Goal: Task Accomplishment & Management: Use online tool/utility

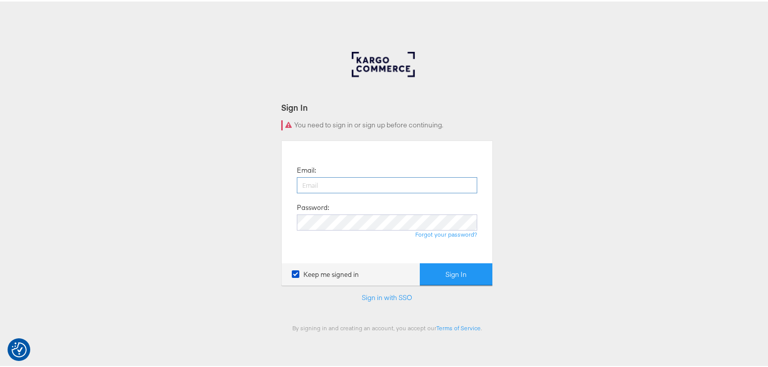
click at [403, 189] on input "email" at bounding box center [387, 184] width 180 height 16
click at [363, 180] on input "email" at bounding box center [387, 184] width 180 height 16
type input "rayna.cheng@jdplc.com"
click at [354, 179] on input "rayna.cheng@jdplc.com" at bounding box center [387, 184] width 180 height 16
click at [214, 153] on div "Sign In You need to sign in or sign up before continuing. Email: rayna.cheng@jd…" at bounding box center [387, 302] width 774 height 504
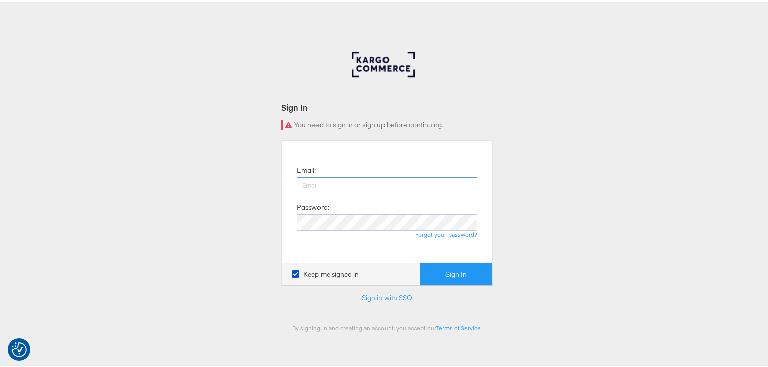
click at [312, 190] on input "email" at bounding box center [387, 184] width 180 height 16
click at [333, 180] on input "email" at bounding box center [387, 184] width 180 height 16
click at [333, 181] on input "email" at bounding box center [387, 184] width 180 height 16
click at [420, 262] on button "Sign In" at bounding box center [456, 273] width 73 height 23
click at [359, 185] on input "[PERSON_NAME],[PERSON_NAME][EMAIL_ADDRESS][DOMAIN_NAME]" at bounding box center [387, 184] width 180 height 16
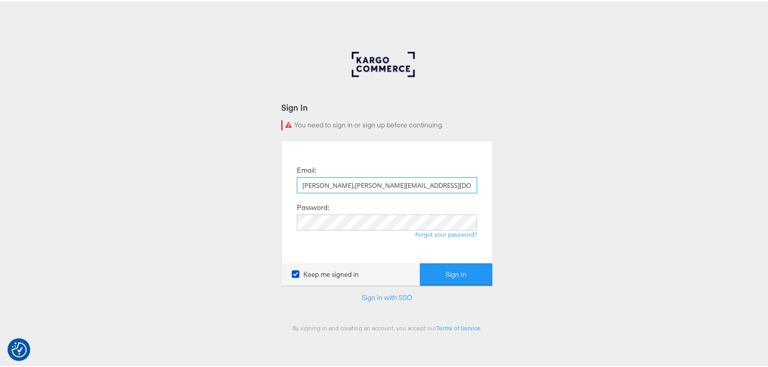
click at [357, 185] on input "[PERSON_NAME],[PERSON_NAME][EMAIL_ADDRESS][DOMAIN_NAME]" at bounding box center [387, 184] width 180 height 16
click at [317, 186] on input "[PERSON_NAME],[PERSON_NAME][EMAIL_ADDRESS][DOMAIN_NAME]" at bounding box center [387, 184] width 180 height 16
type input "[PERSON_NAME][EMAIL_ADDRESS][PERSON_NAME][DOMAIN_NAME]"
click at [451, 271] on button "Sign In" at bounding box center [456, 273] width 73 height 23
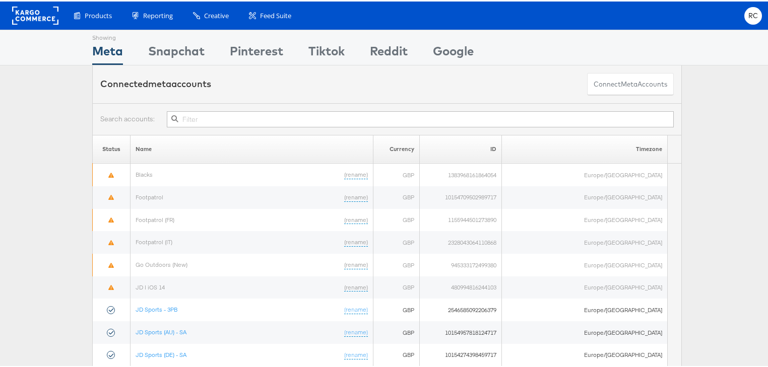
click at [193, 117] on input "text" at bounding box center [420, 118] width 507 height 16
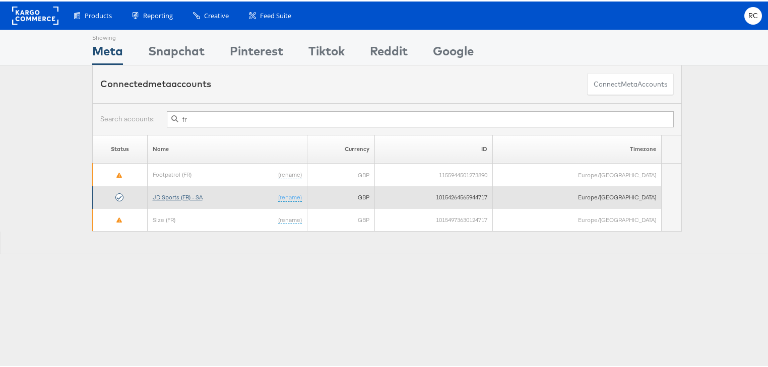
type input "fr"
click at [201, 193] on link "JD Sports (FR) - SA" at bounding box center [178, 196] width 50 height 8
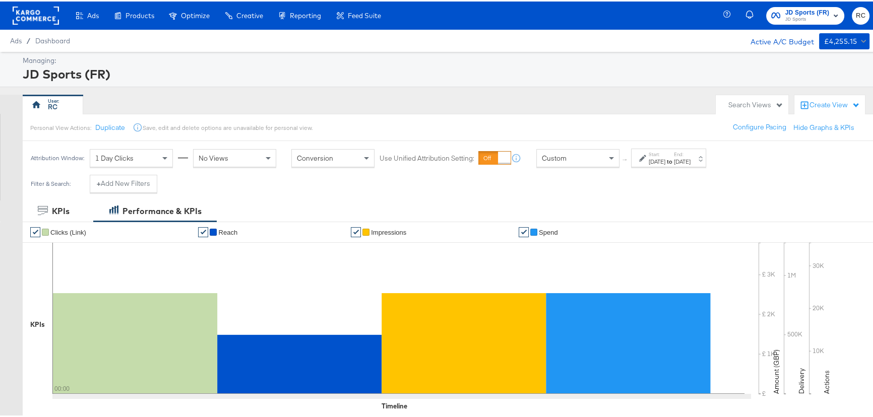
click at [793, 19] on span "JD Sports" at bounding box center [807, 18] width 44 height 8
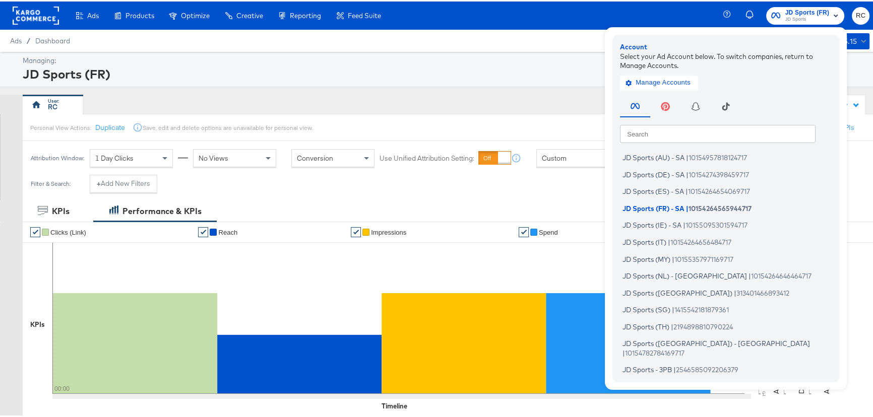
click at [462, 66] on div "JD Sports (FR)" at bounding box center [445, 72] width 844 height 17
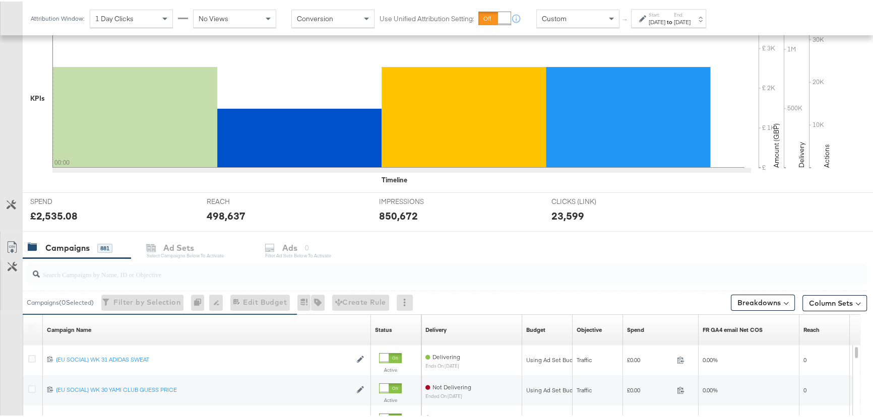
scroll to position [229, 0]
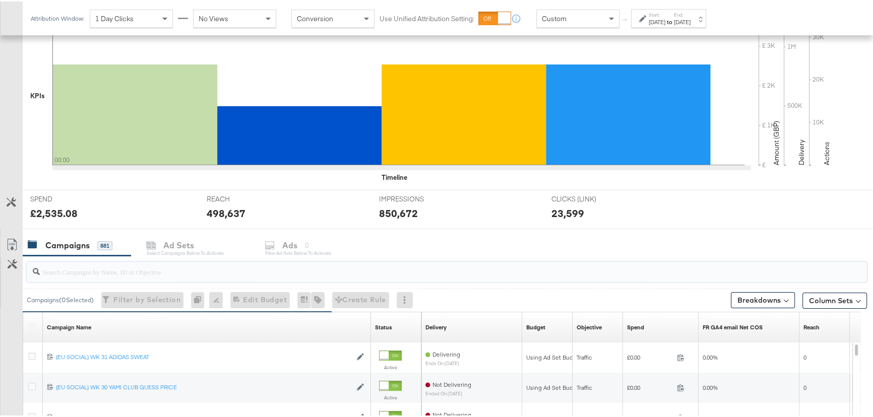
click at [112, 272] on input "search" at bounding box center [415, 266] width 751 height 20
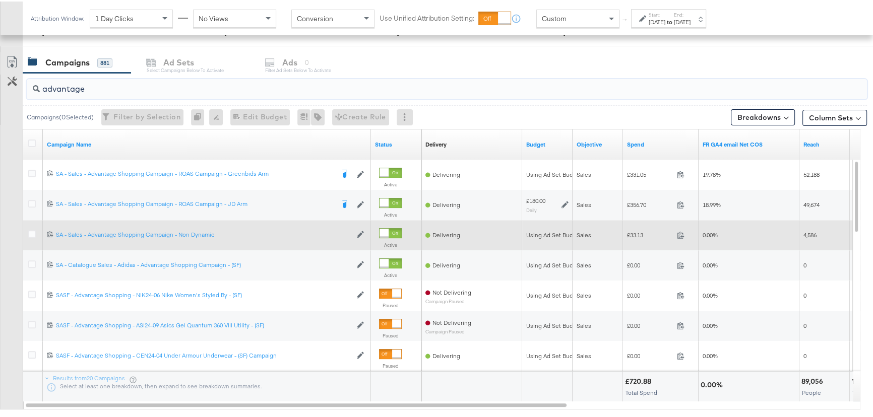
scroll to position [412, 0]
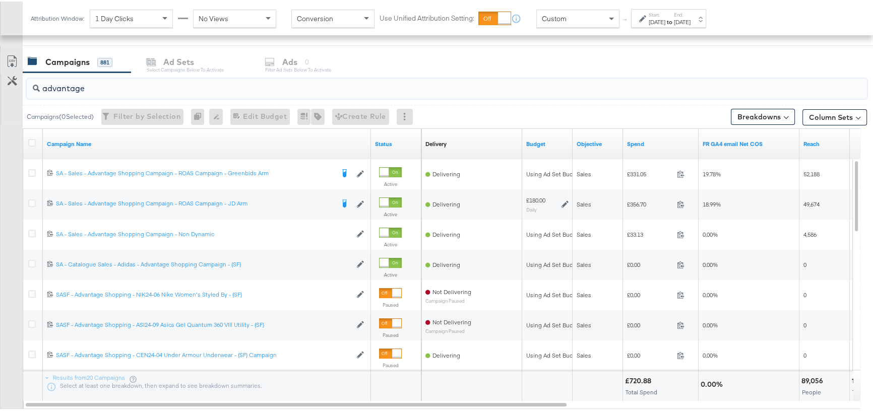
type input "advantage"
click at [690, 20] on div "[DATE]" at bounding box center [682, 21] width 17 height 8
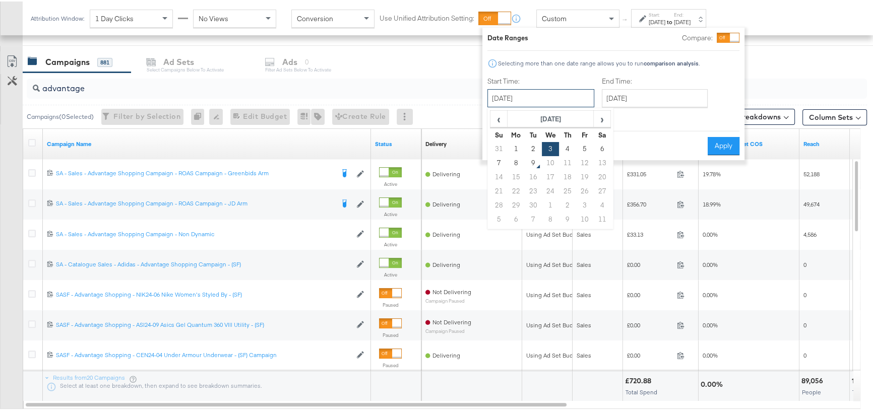
click at [547, 93] on input "[DATE]" at bounding box center [540, 97] width 107 height 18
click at [500, 162] on td "7" at bounding box center [498, 162] width 17 height 14
type input "[DATE]"
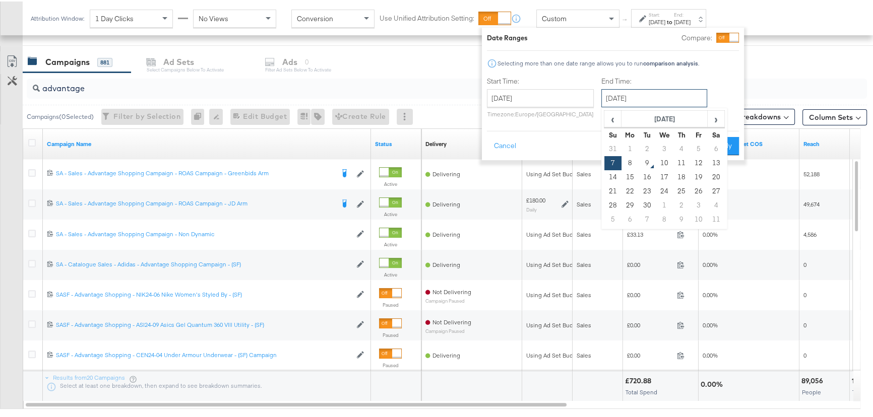
click at [641, 101] on input "[DATE]" at bounding box center [654, 97] width 106 height 18
click at [628, 161] on td "8" at bounding box center [629, 162] width 17 height 14
type input "[DATE]"
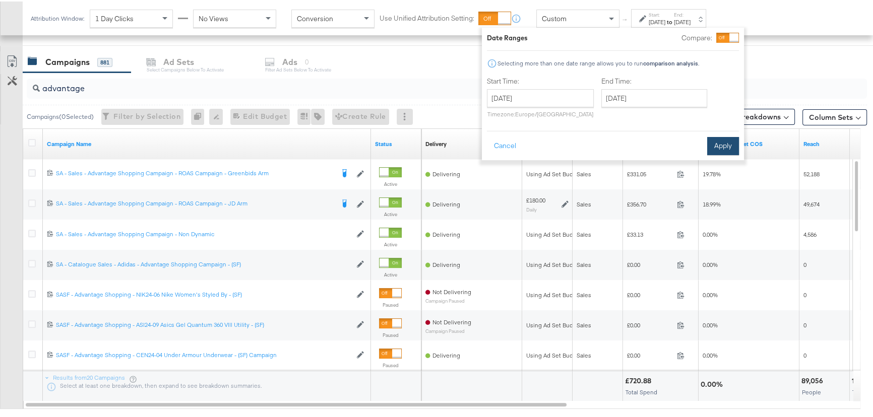
click at [719, 139] on button "Apply" at bounding box center [723, 145] width 32 height 18
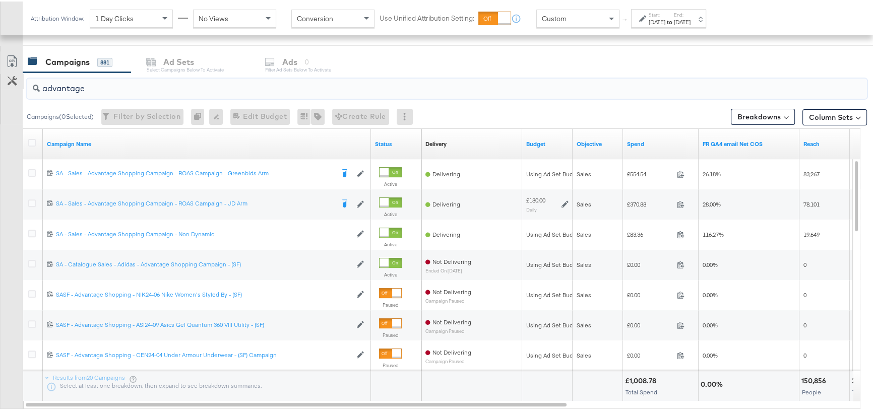
drag, startPoint x: 105, startPoint y: 88, endPoint x: 23, endPoint y: 86, distance: 81.6
click at [23, 86] on div "advantage Campaigns ( 0 Selected) Filter by Selection Filter 0 campaigns 0 Rena…" at bounding box center [433, 250] width 867 height 358
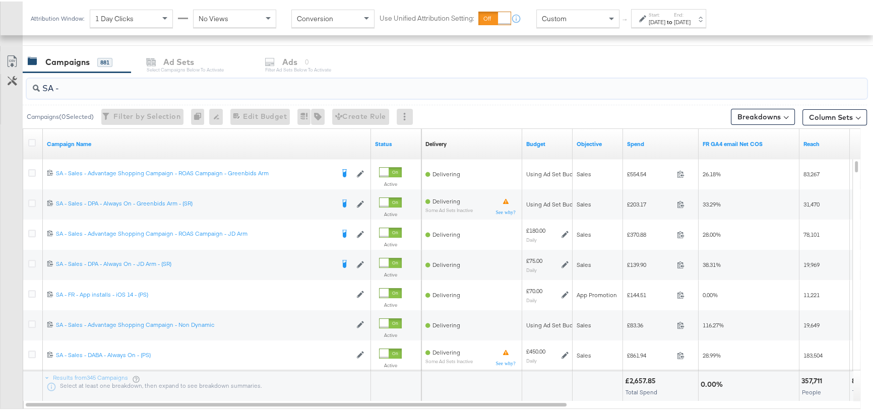
type input "SA -"
click at [690, 14] on label "End:" at bounding box center [682, 13] width 17 height 7
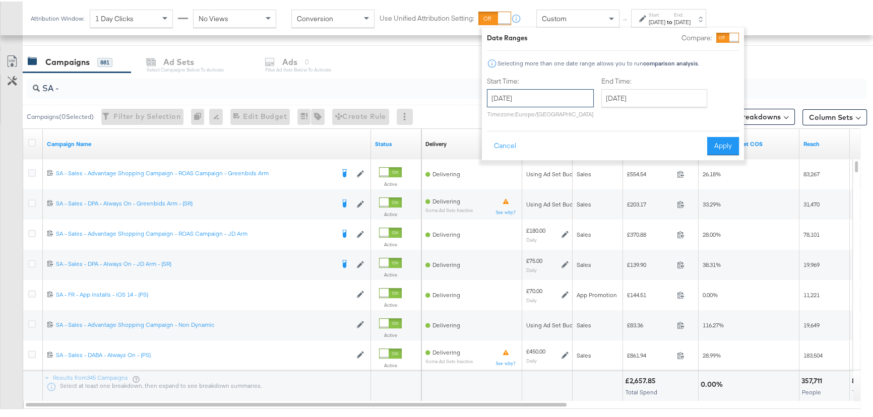
click at [579, 91] on input "[DATE]" at bounding box center [540, 97] width 107 height 18
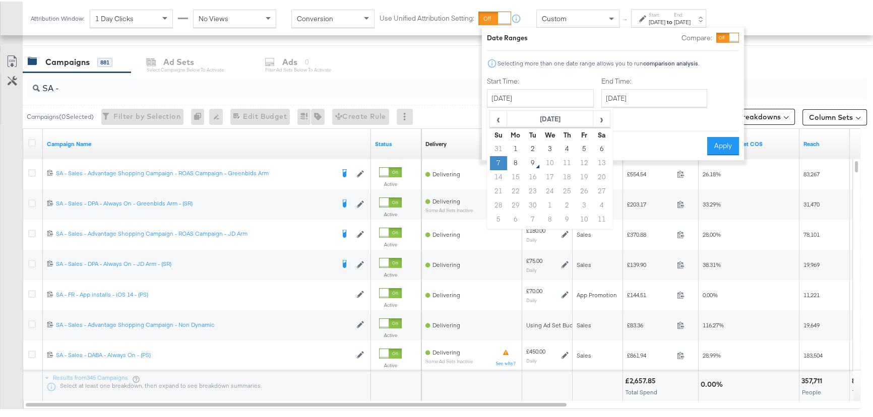
click at [492, 158] on td "7" at bounding box center [498, 162] width 17 height 14
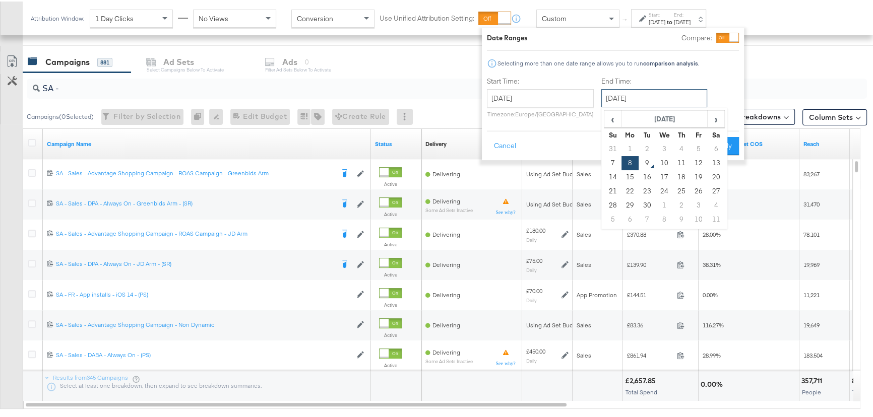
click at [683, 91] on input "[DATE]" at bounding box center [654, 97] width 106 height 18
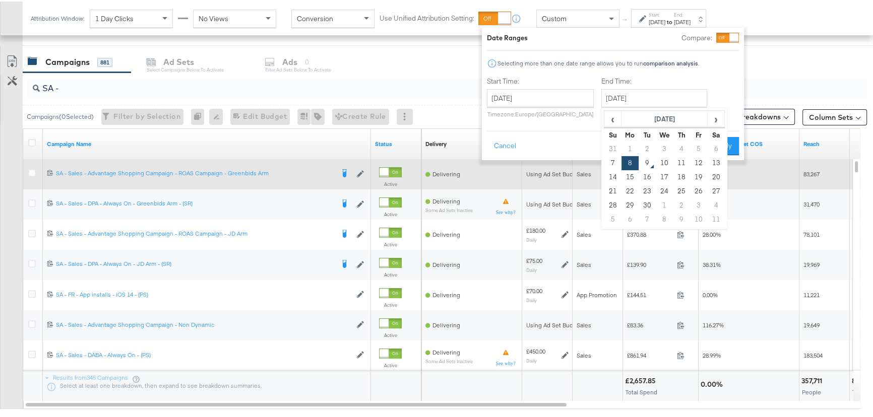
click at [611, 160] on td "7" at bounding box center [612, 162] width 17 height 14
type input "[DATE]"
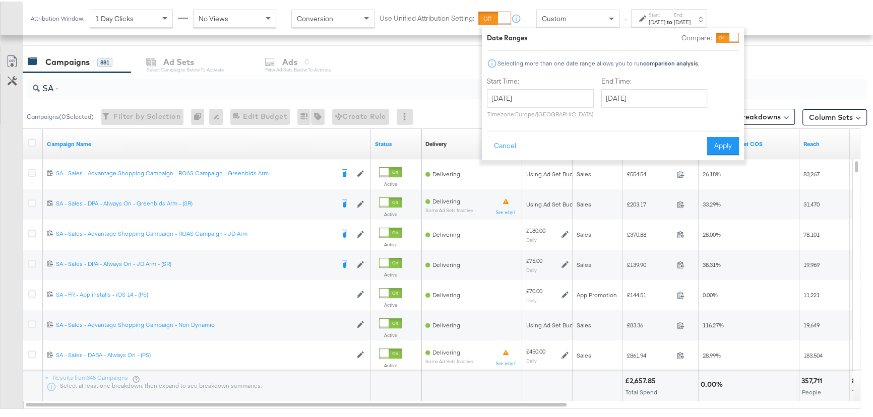
click at [719, 145] on button "Apply" at bounding box center [723, 145] width 32 height 18
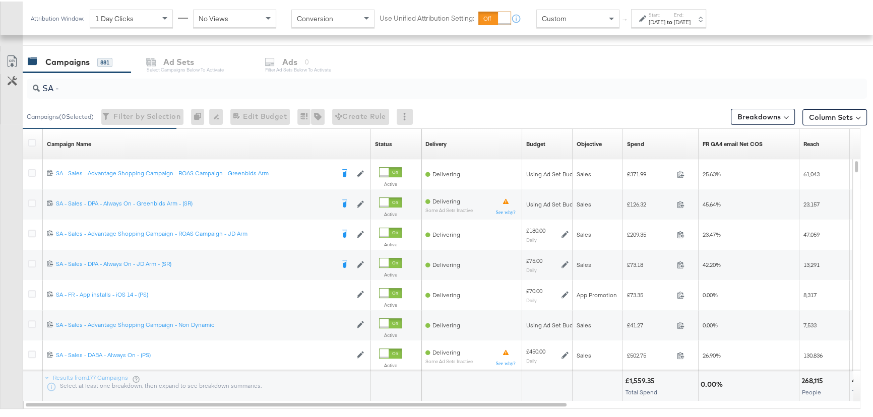
click at [690, 17] on div "[DATE]" at bounding box center [682, 21] width 17 height 8
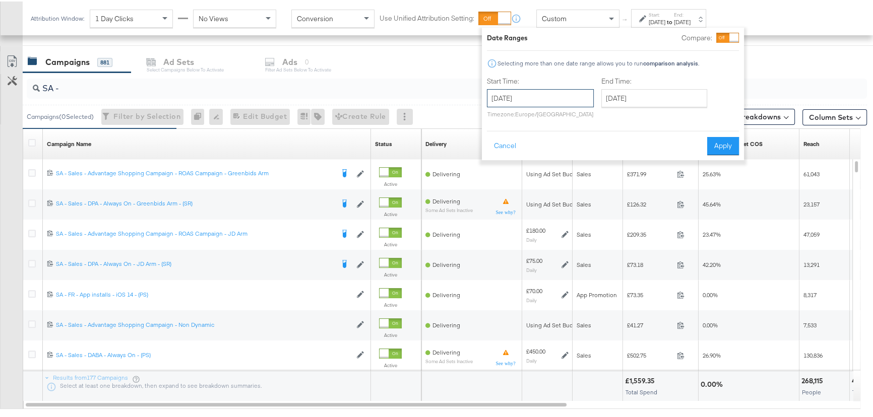
click at [553, 91] on input "[DATE]" at bounding box center [540, 97] width 107 height 18
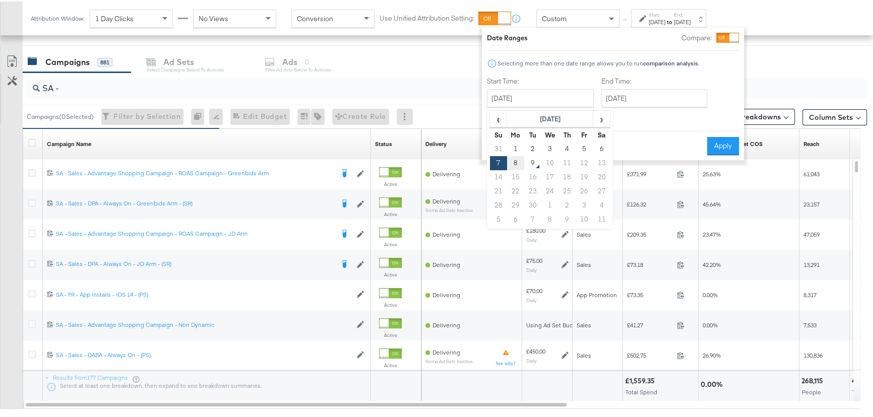
click at [518, 160] on td "8" at bounding box center [515, 162] width 17 height 14
type input "[DATE]"
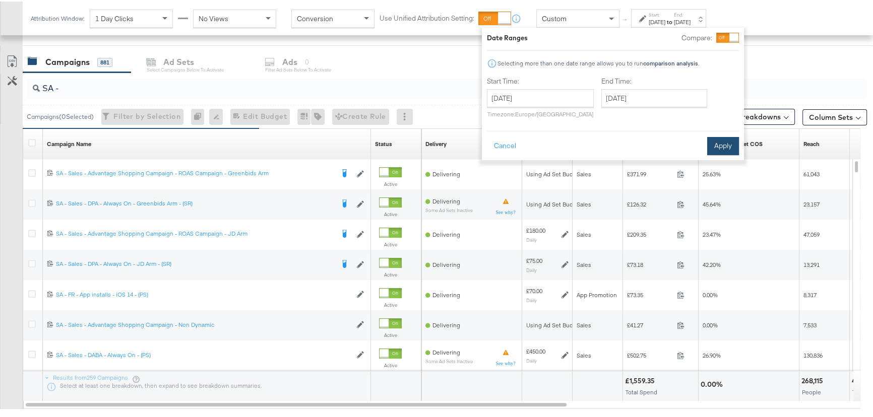
click at [716, 141] on button "Apply" at bounding box center [723, 145] width 32 height 18
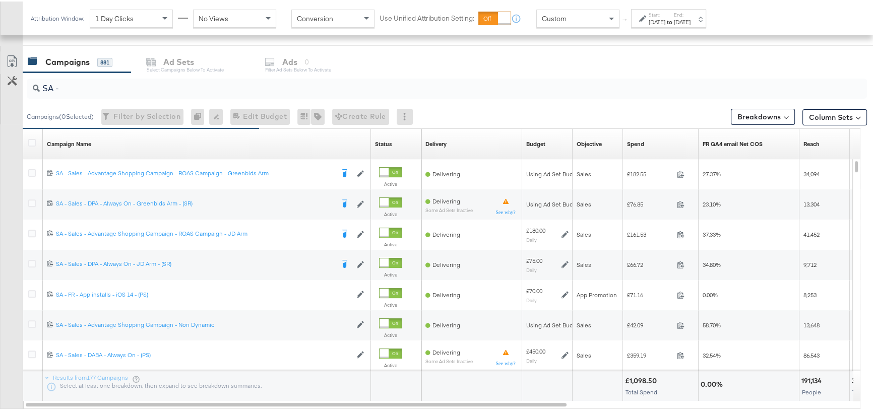
click at [659, 66] on div "Campaigns 881 Ad Sets Select Campaigns below to activate Ads 0 Filter Ad Sets b…" at bounding box center [451, 61] width 857 height 22
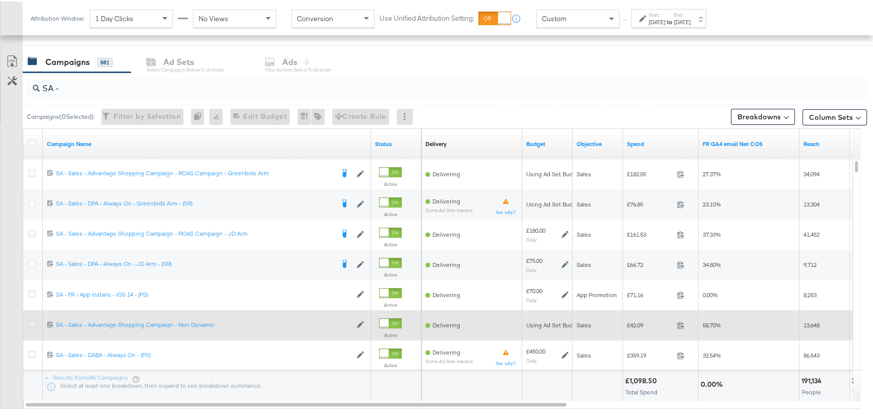
click at [30, 324] on icon at bounding box center [32, 323] width 8 height 8
click at [0, 0] on input "checkbox" at bounding box center [0, 0] width 0 height 0
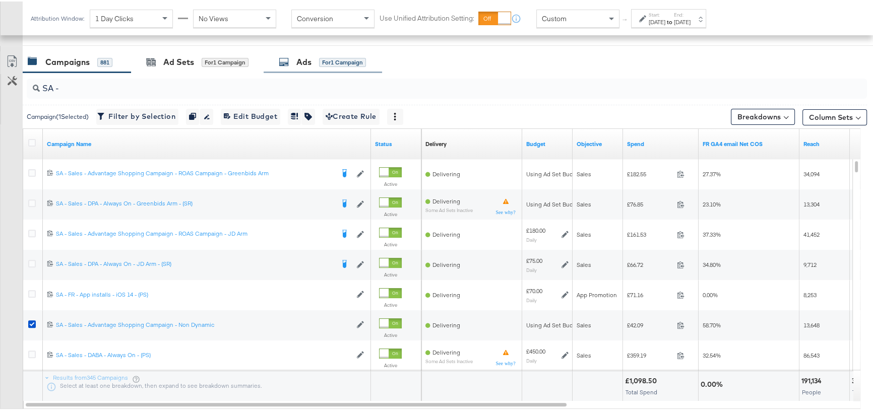
click at [280, 60] on icon at bounding box center [284, 60] width 10 height 10
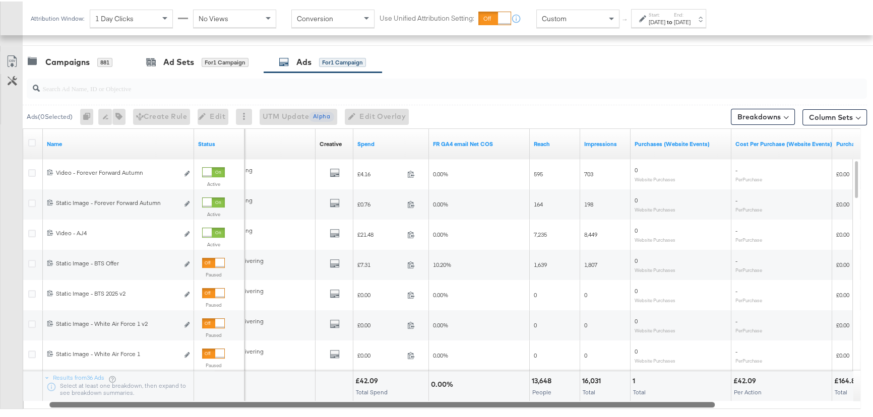
drag, startPoint x: 484, startPoint y: 404, endPoint x: 502, endPoint y: 405, distance: 18.7
click at [502, 405] on div at bounding box center [381, 403] width 665 height 9
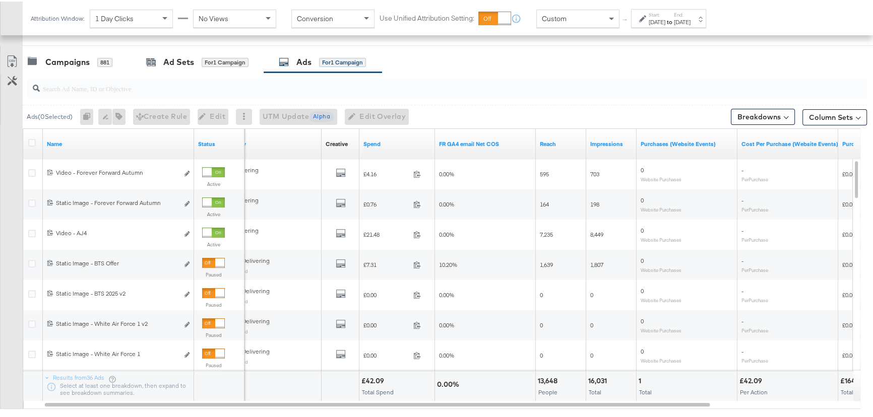
click at [665, 19] on div "[DATE]" at bounding box center [657, 21] width 17 height 8
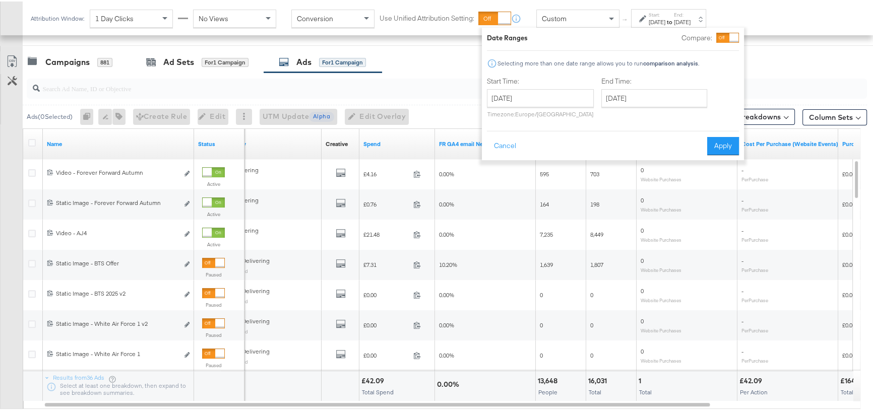
click at [534, 83] on label "Start Time:" at bounding box center [540, 80] width 107 height 10
click at [537, 91] on input "[DATE]" at bounding box center [540, 97] width 107 height 18
click at [494, 163] on td "7" at bounding box center [498, 162] width 17 height 14
type input "[DATE]"
click at [716, 145] on button "Apply" at bounding box center [723, 145] width 32 height 18
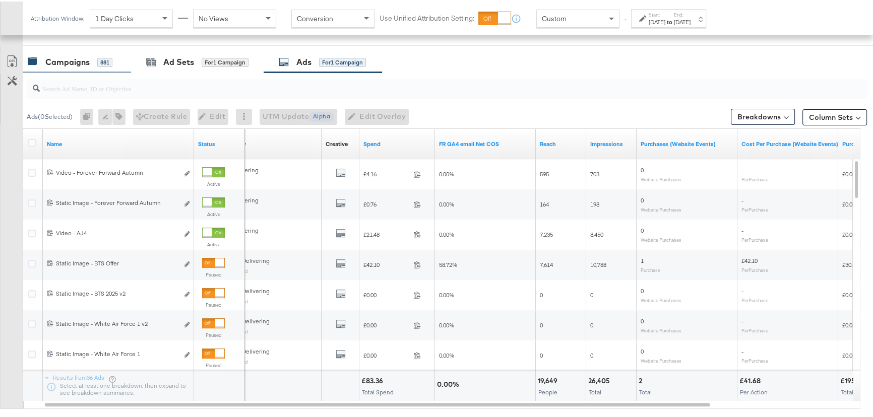
click at [73, 60] on div "Campaigns" at bounding box center [67, 61] width 44 height 12
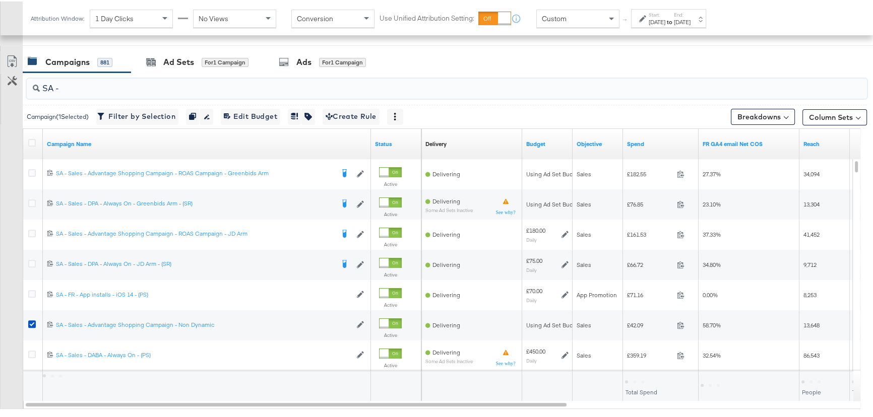
click at [69, 90] on input "SA -" at bounding box center [415, 83] width 751 height 20
drag, startPoint x: 73, startPoint y: 86, endPoint x: 27, endPoint y: 82, distance: 45.6
click at [27, 82] on div "SA -" at bounding box center [447, 87] width 840 height 20
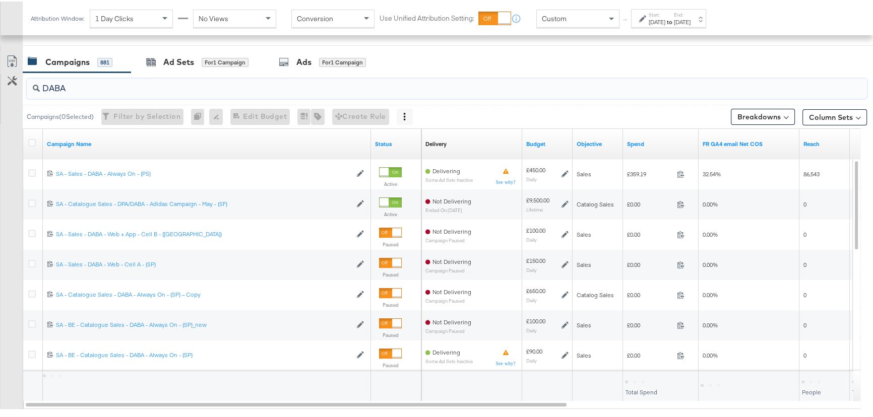
drag, startPoint x: 72, startPoint y: 84, endPoint x: 48, endPoint y: 83, distance: 23.2
click at [48, 83] on input "DABA" at bounding box center [415, 83] width 751 height 20
type input "D"
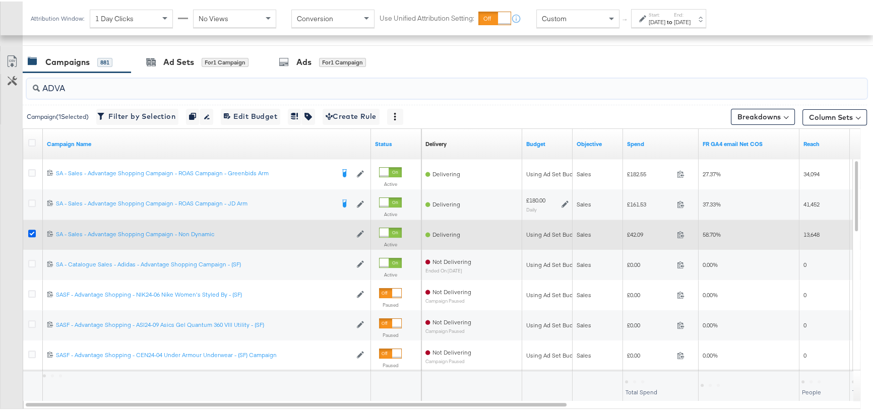
click at [30, 234] on icon at bounding box center [32, 232] width 8 height 8
click at [0, 0] on input "checkbox" at bounding box center [0, 0] width 0 height 0
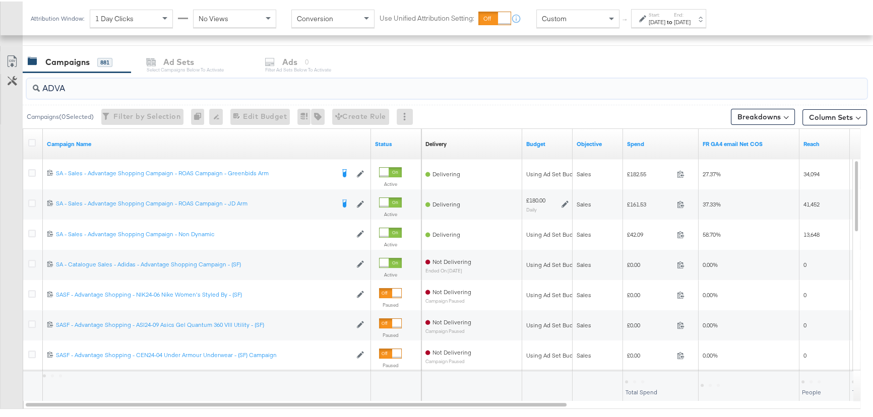
drag, startPoint x: 82, startPoint y: 83, endPoint x: 0, endPoint y: 81, distance: 81.7
click at [0, 81] on div "ADVA Campaigns ( 0 Selected) Filter by Selection Filter 0 campaigns 0 Rename 0 …" at bounding box center [433, 250] width 867 height 358
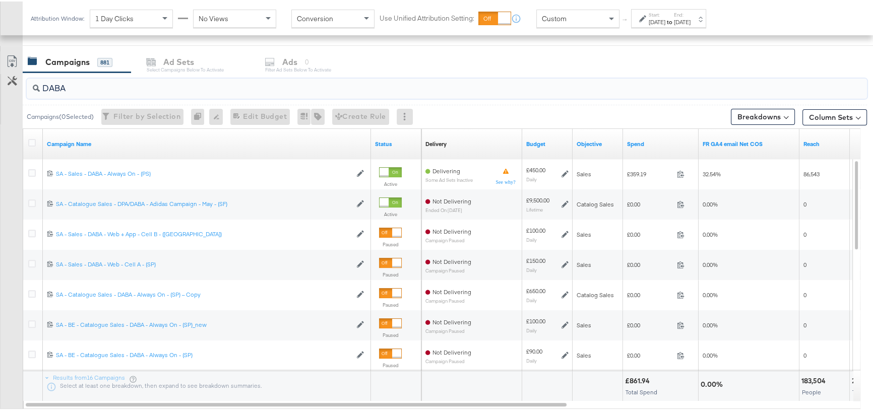
type input "DABA"
click at [463, 59] on div "Campaigns 881 Ad Sets Select Campaigns below to activate Ads 0 Filter Ad Sets b…" at bounding box center [451, 61] width 857 height 22
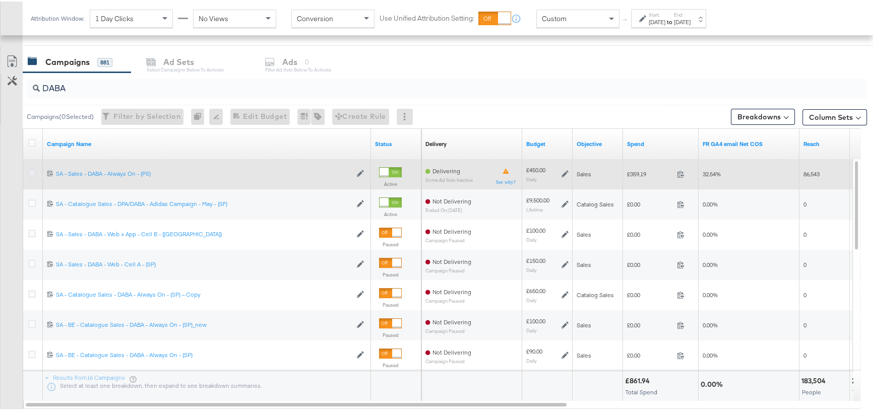
click at [35, 168] on icon at bounding box center [32, 172] width 8 height 8
click at [0, 0] on input "checkbox" at bounding box center [0, 0] width 0 height 0
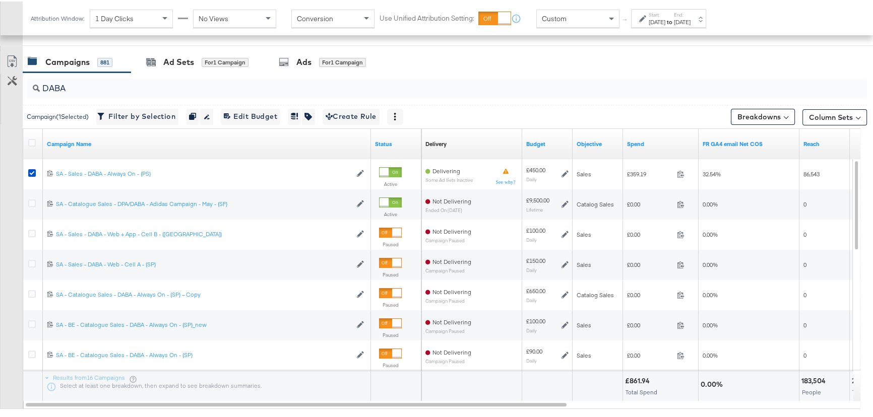
click at [179, 62] on div "Ad Sets" at bounding box center [178, 61] width 31 height 12
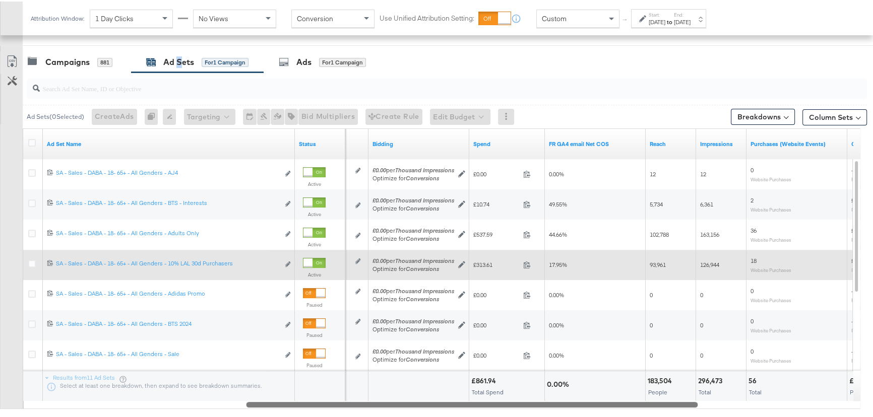
drag, startPoint x: 434, startPoint y: 406, endPoint x: 654, endPoint y: 415, distance: 219.9
click at [654, 415] on div "Ad Sets ( 0 Selected) Create Ads At least one ad set must be selected 0 Rename …" at bounding box center [433, 250] width 867 height 358
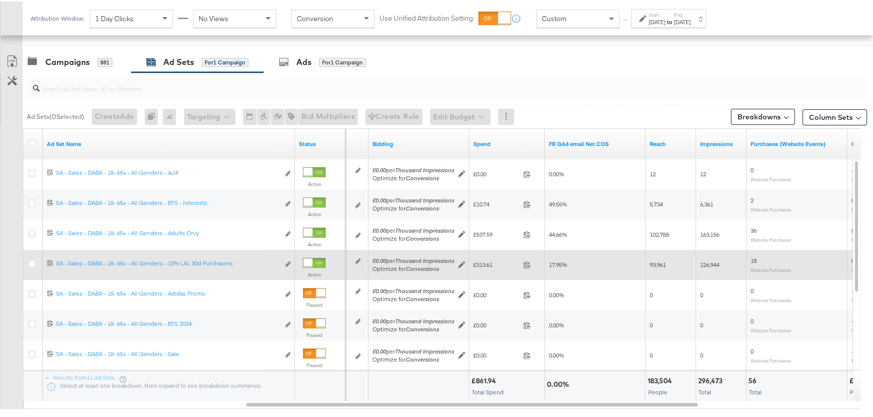
click at [665, 19] on div "[DATE]" at bounding box center [657, 21] width 17 height 8
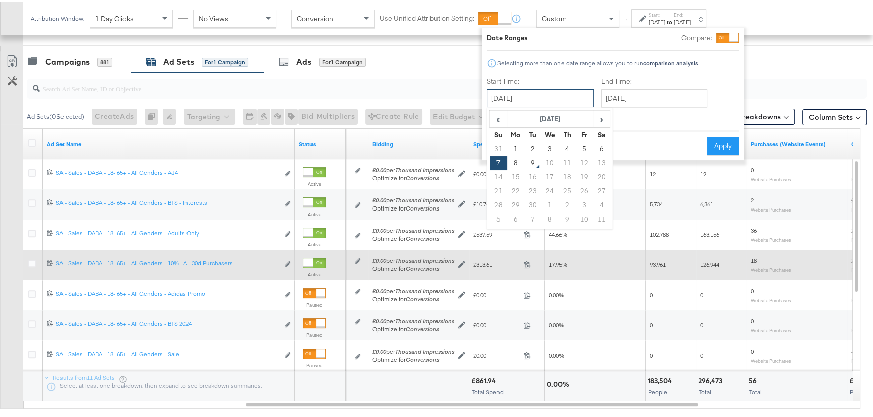
click at [577, 98] on input "[DATE]" at bounding box center [540, 97] width 107 height 18
click at [518, 162] on td "8" at bounding box center [515, 162] width 17 height 14
type input "[DATE]"
click at [713, 143] on button "Apply" at bounding box center [723, 145] width 32 height 18
